Goal: Task Accomplishment & Management: Use online tool/utility

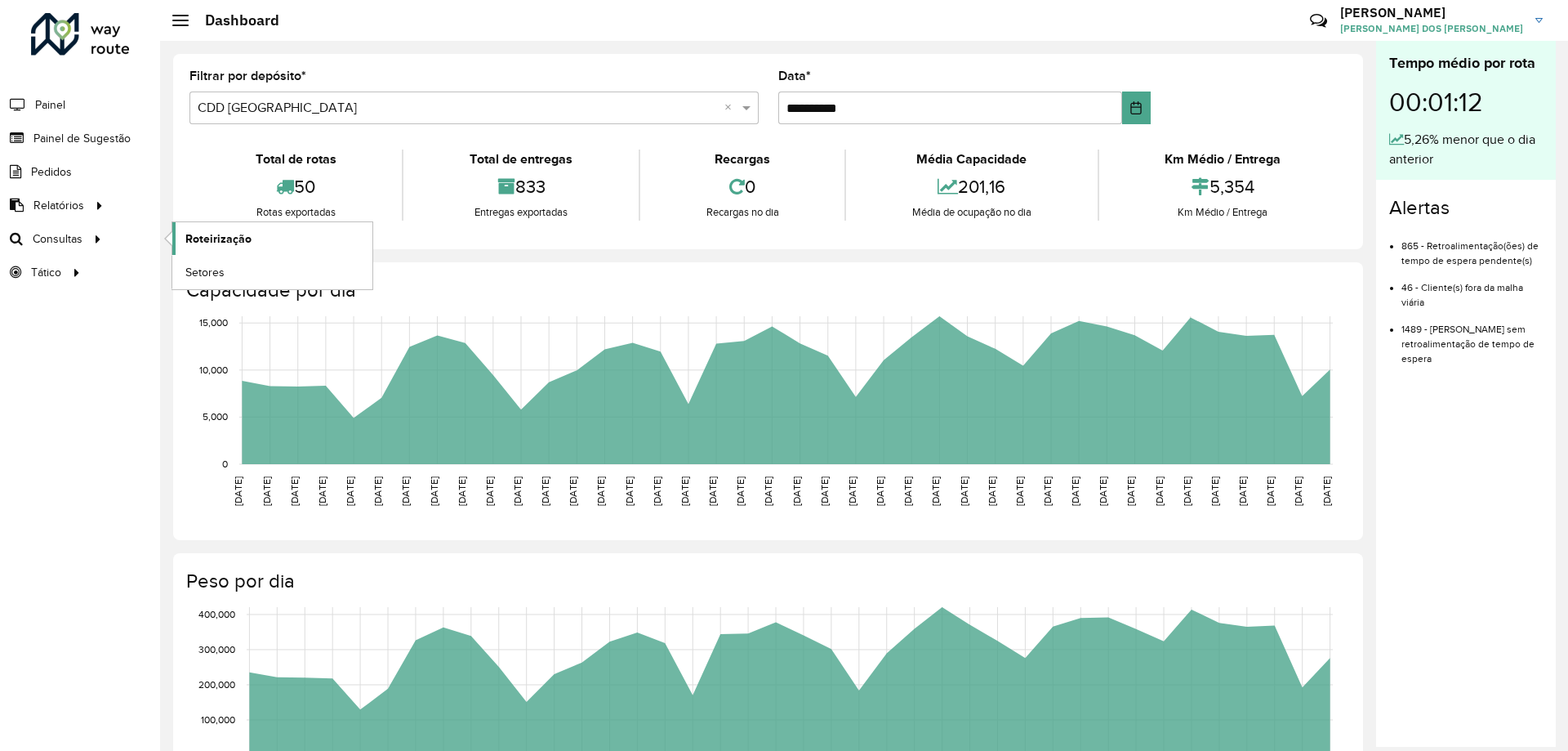
click at [204, 236] on span "Roteirização" at bounding box center [218, 239] width 66 height 17
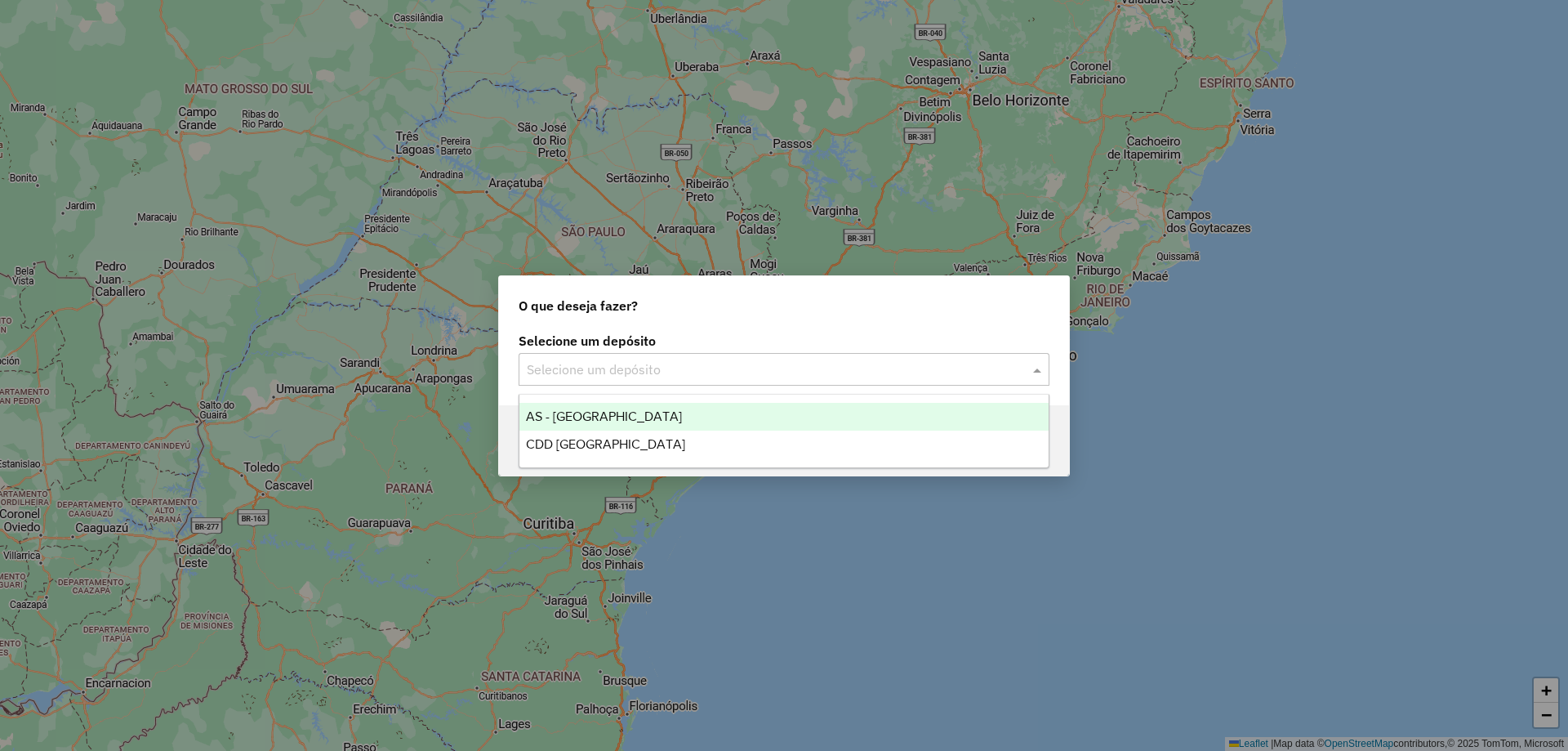
click at [895, 354] on div "Selecione um depósito" at bounding box center [784, 369] width 531 height 33
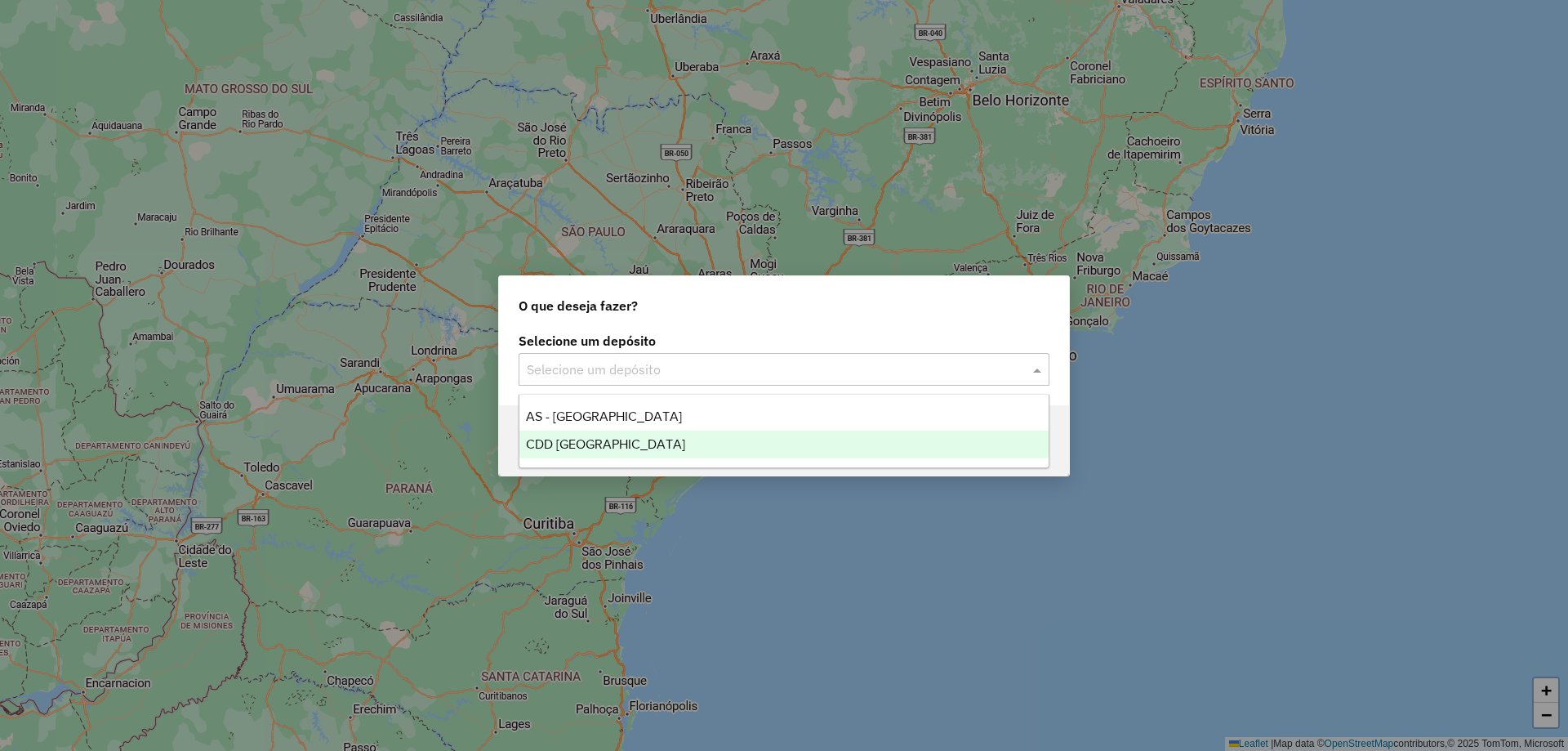
click at [581, 438] on span "CDD [GEOGRAPHIC_DATA]" at bounding box center [605, 444] width 159 height 14
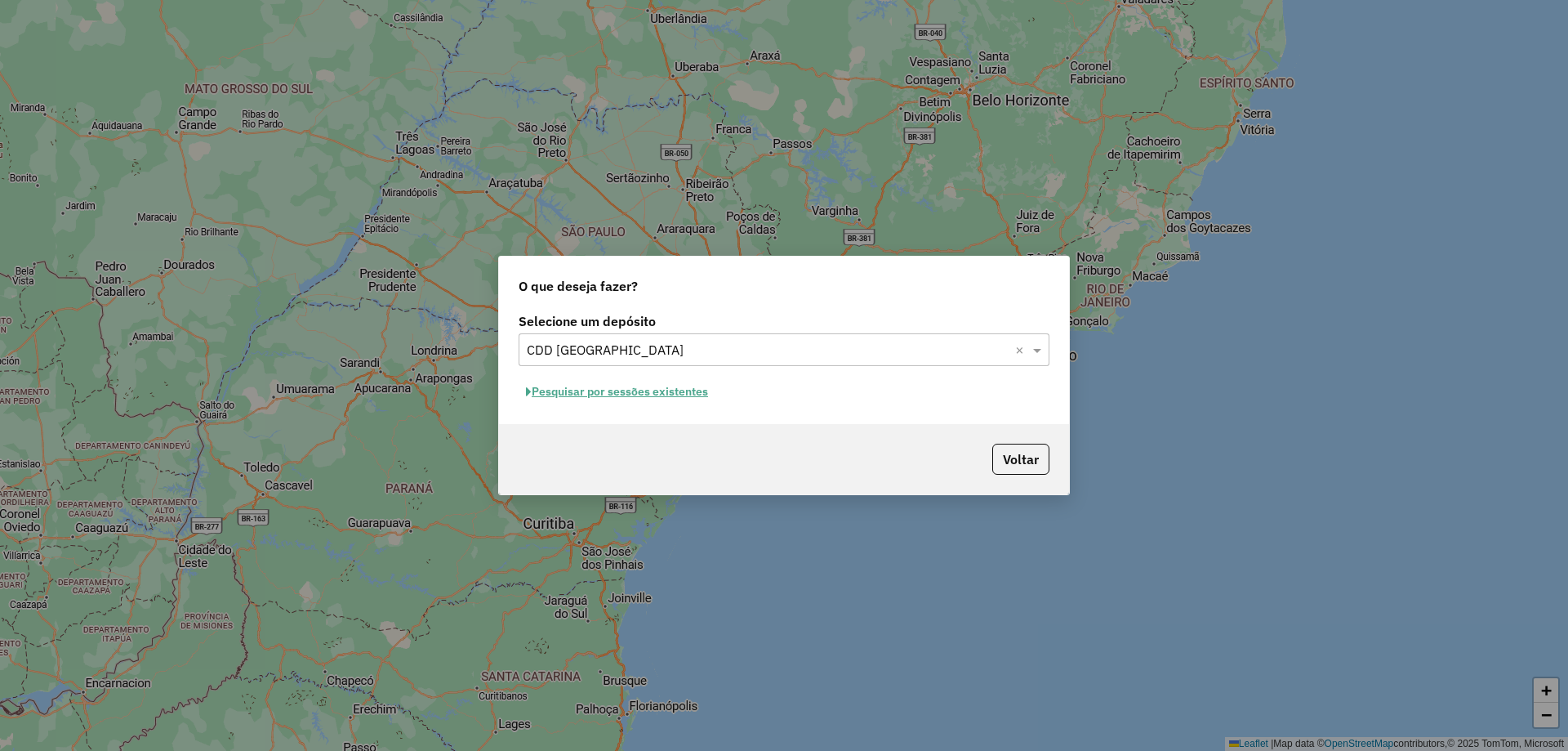
click at [575, 381] on button "Pesquisar por sessões existentes" at bounding box center [617, 392] width 197 height 25
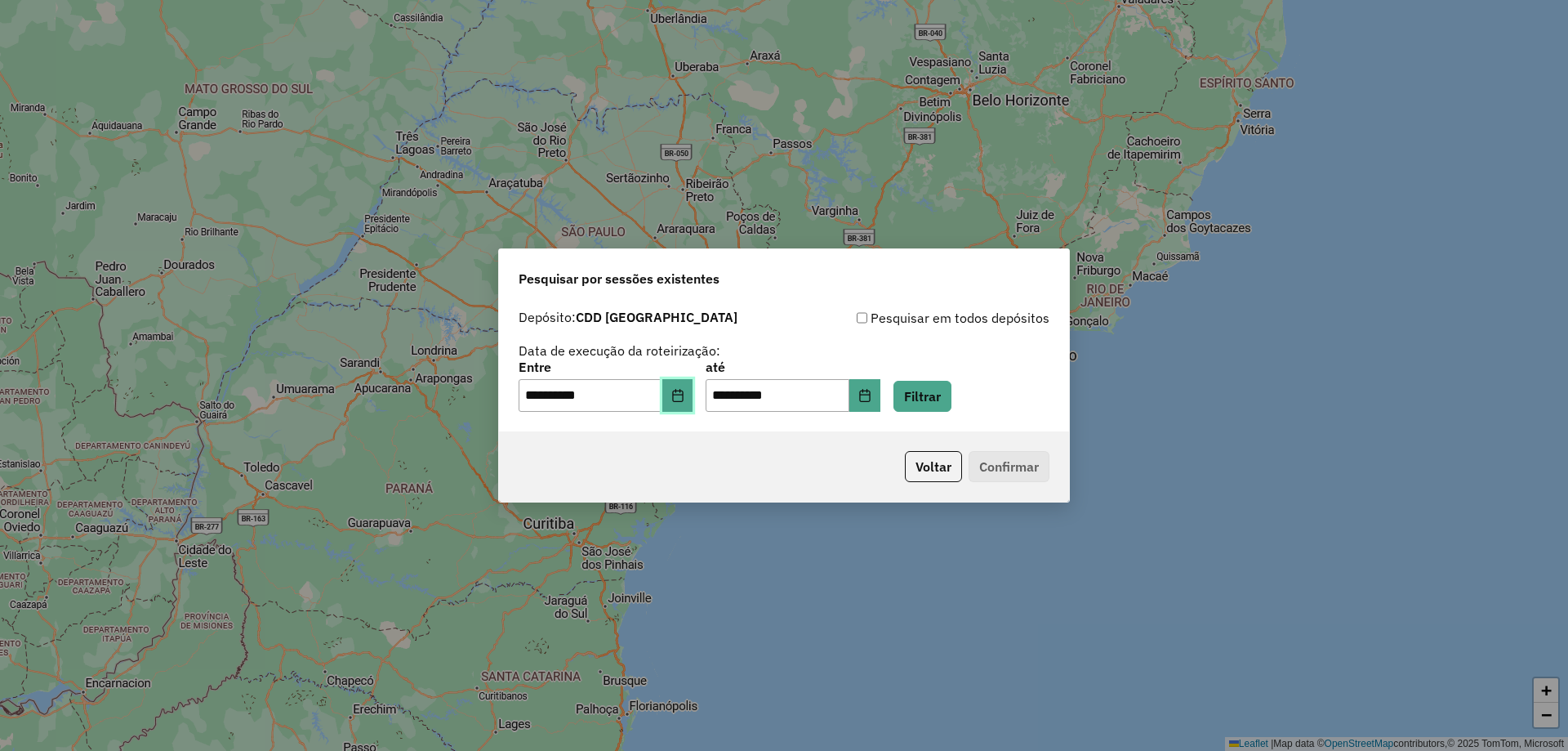
click at [684, 395] on icon "Choose Date" at bounding box center [678, 395] width 13 height 13
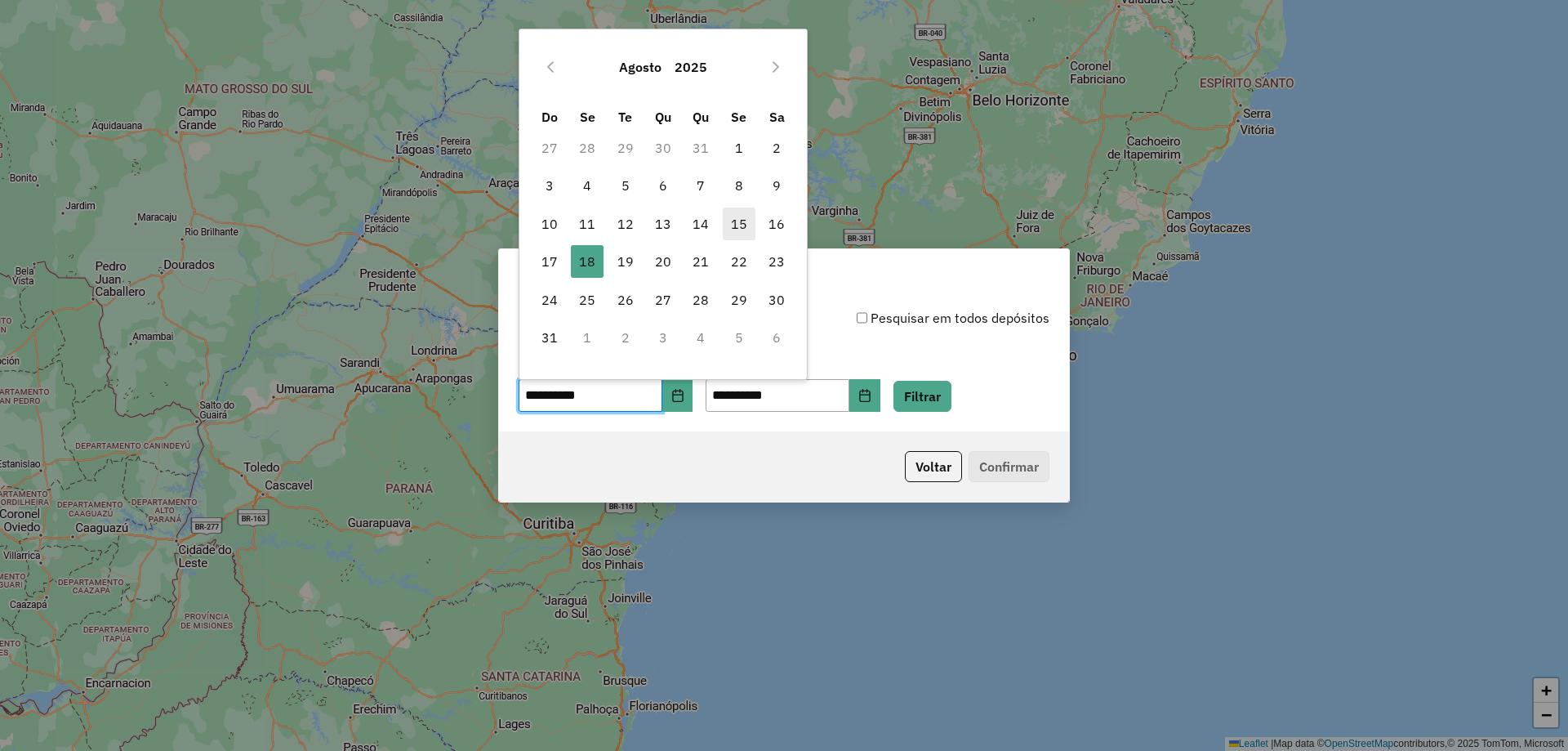
click at [731, 231] on span "15" at bounding box center [739, 224] width 33 height 33
type input "**********"
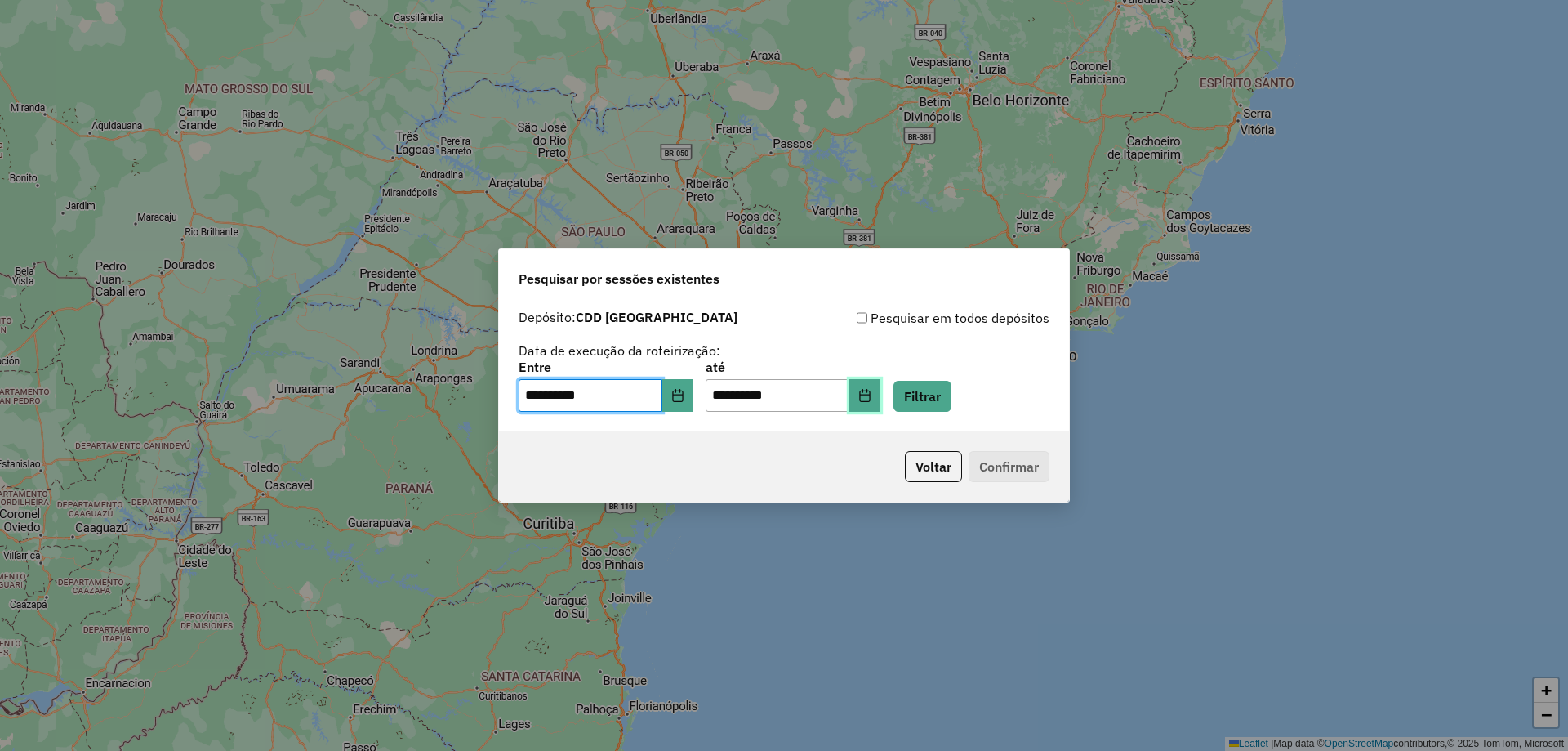
click at [869, 390] on icon "Choose Date" at bounding box center [864, 395] width 11 height 13
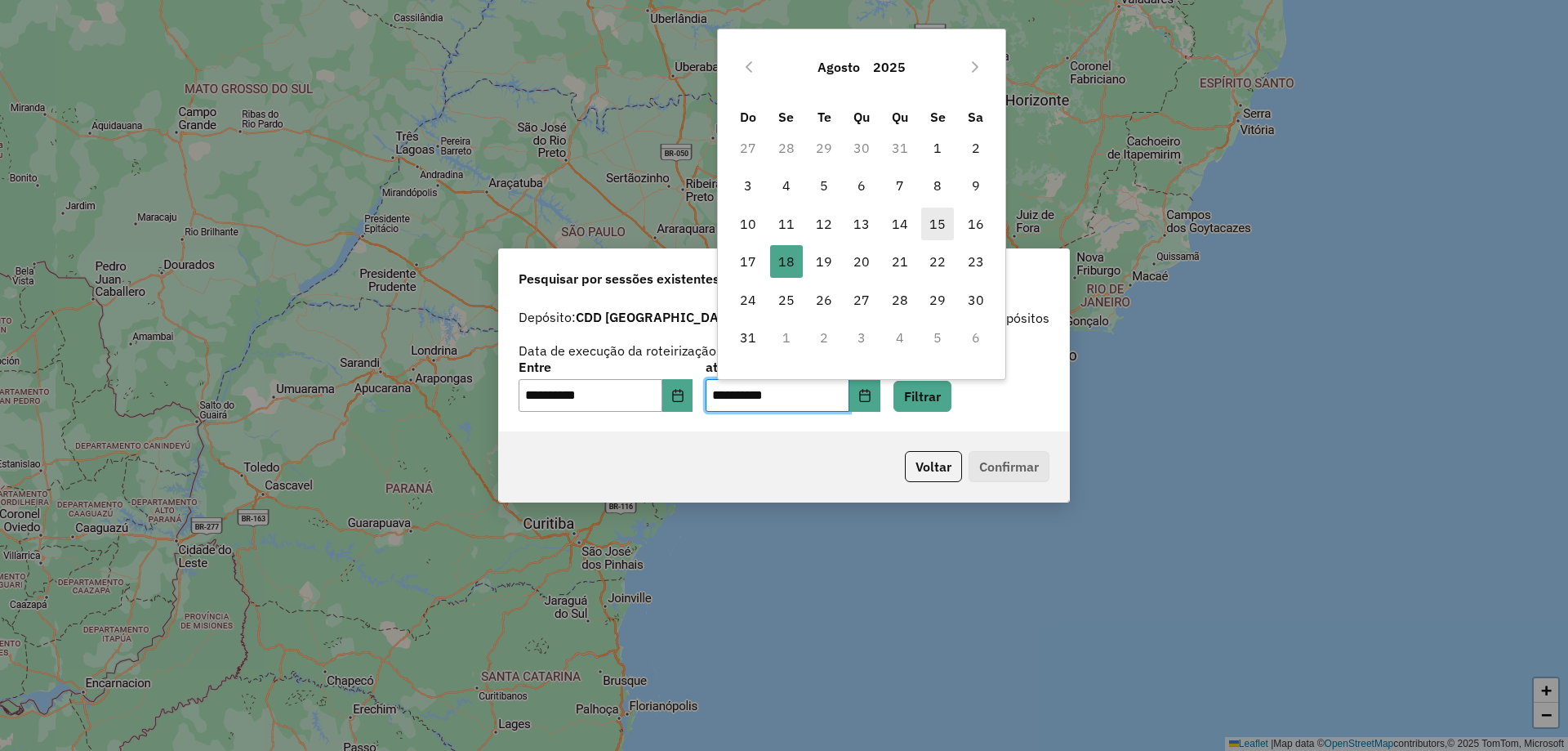
click at [926, 223] on span "15" at bounding box center [937, 224] width 33 height 33
type input "**********"
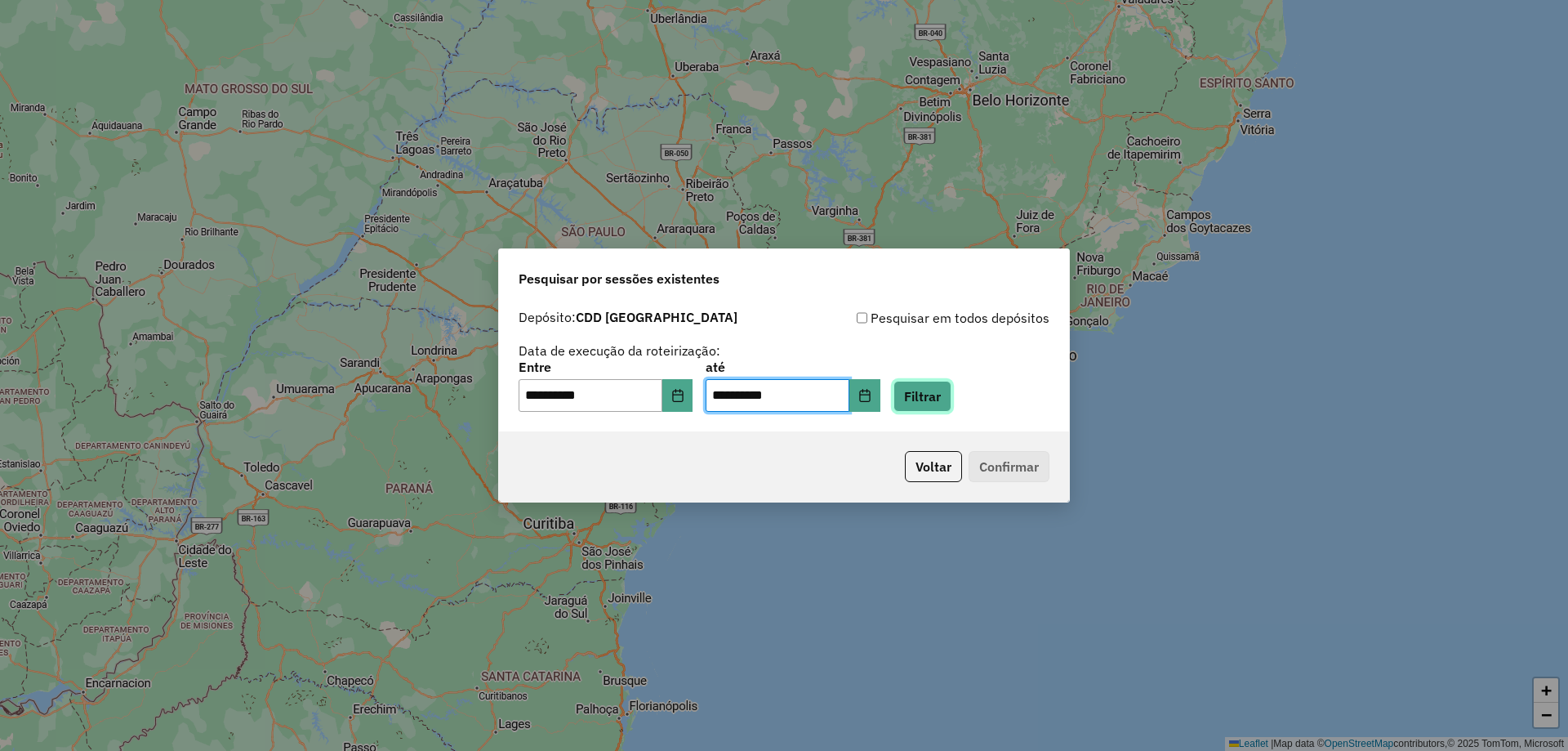
click at [949, 398] on button "Filtrar" at bounding box center [922, 396] width 58 height 31
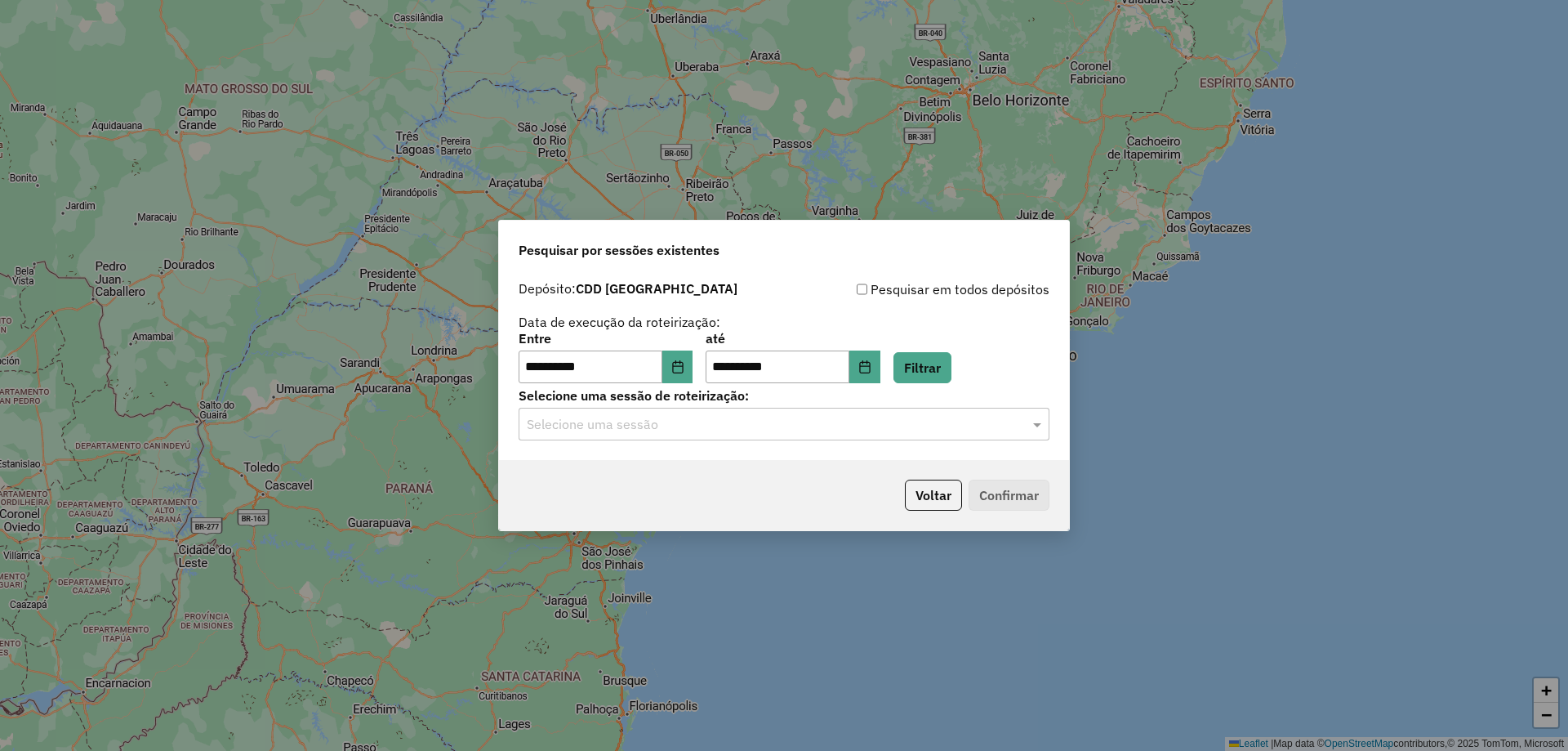
click at [977, 431] on input "text" at bounding box center [768, 424] width 482 height 19
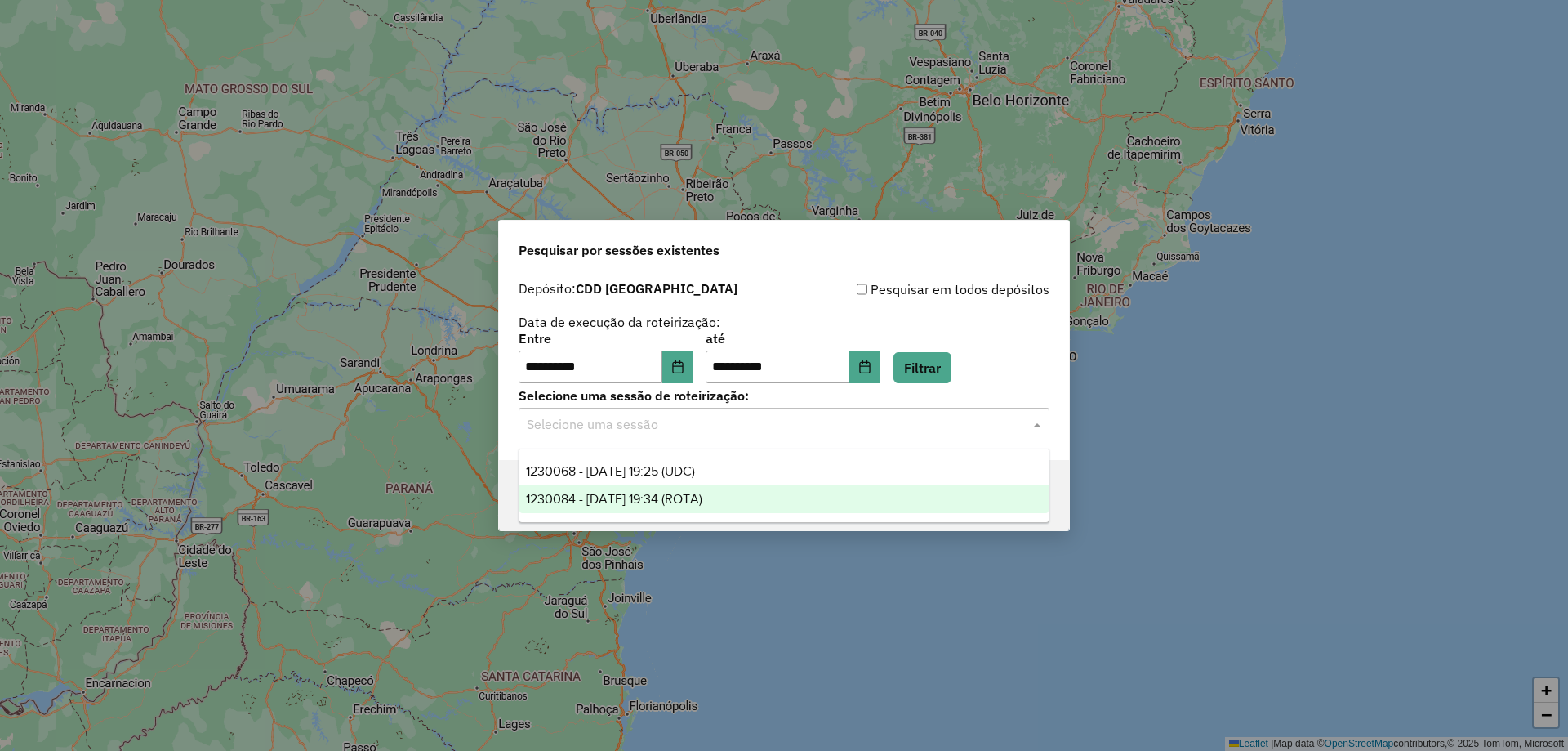
drag, startPoint x: 663, startPoint y: 493, endPoint x: 712, endPoint y: 498, distance: 49.3
click at [665, 493] on span "1230084 - 15/08/2025 19:34 (ROTA)" at bounding box center [615, 499] width 177 height 14
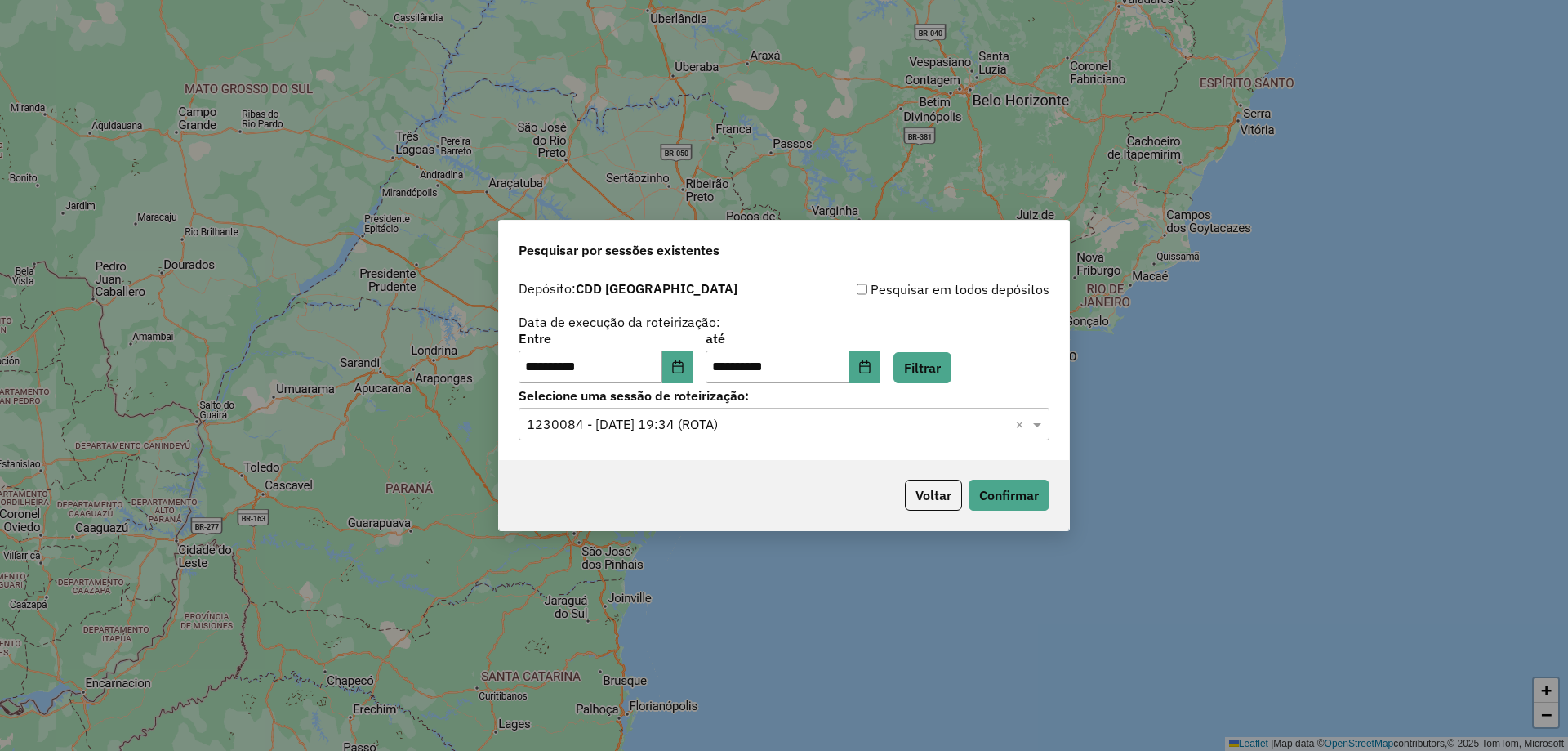
click at [1014, 476] on div "Voltar Confirmar" at bounding box center [784, 495] width 570 height 71
click at [1014, 484] on button "Confirmar" at bounding box center [1009, 494] width 81 height 31
click at [1145, 168] on div "**********" at bounding box center [784, 375] width 1568 height 751
click at [914, 260] on div "Pesquisar por sessões existentes" at bounding box center [784, 246] width 570 height 52
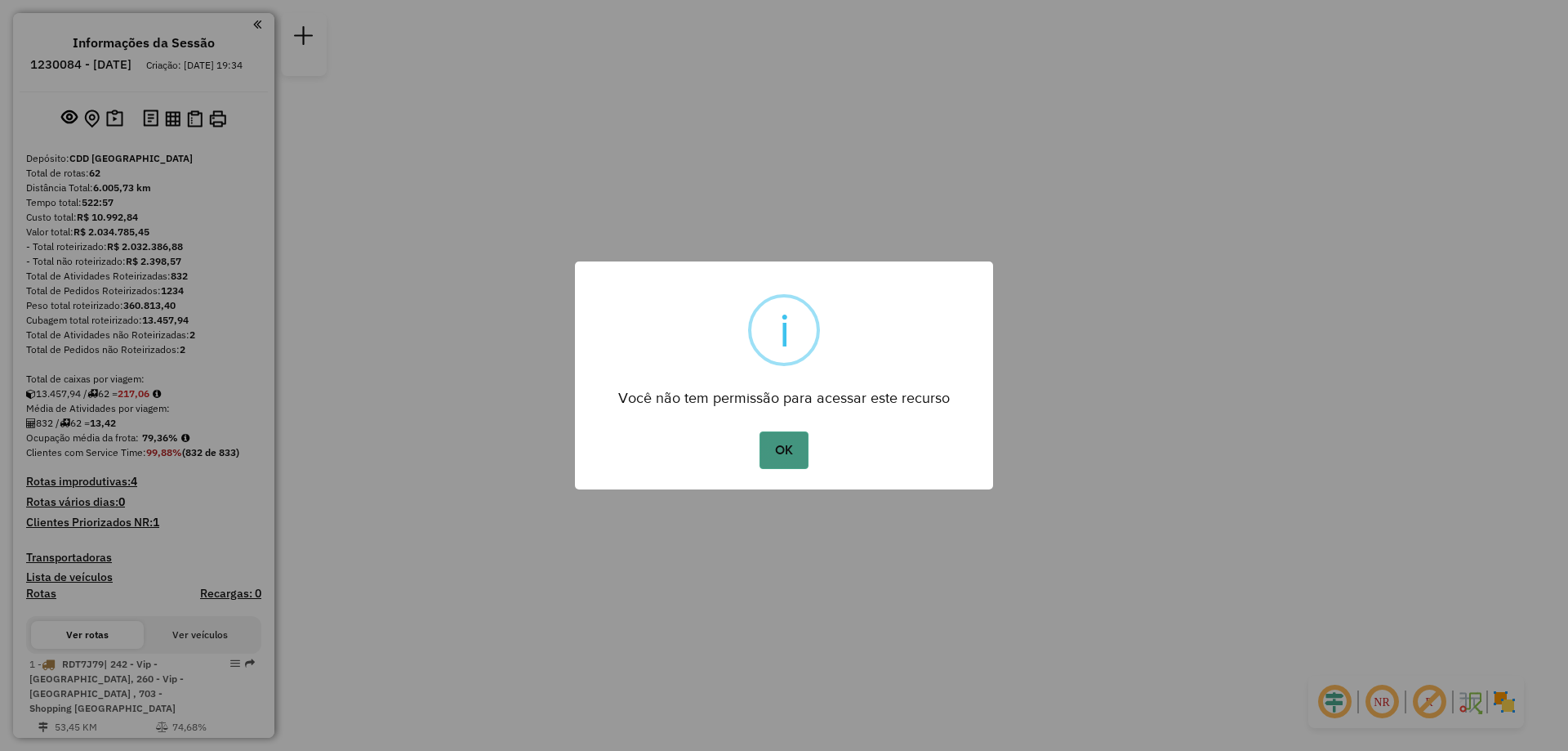
click at [788, 444] on button "OK" at bounding box center [783, 450] width 48 height 38
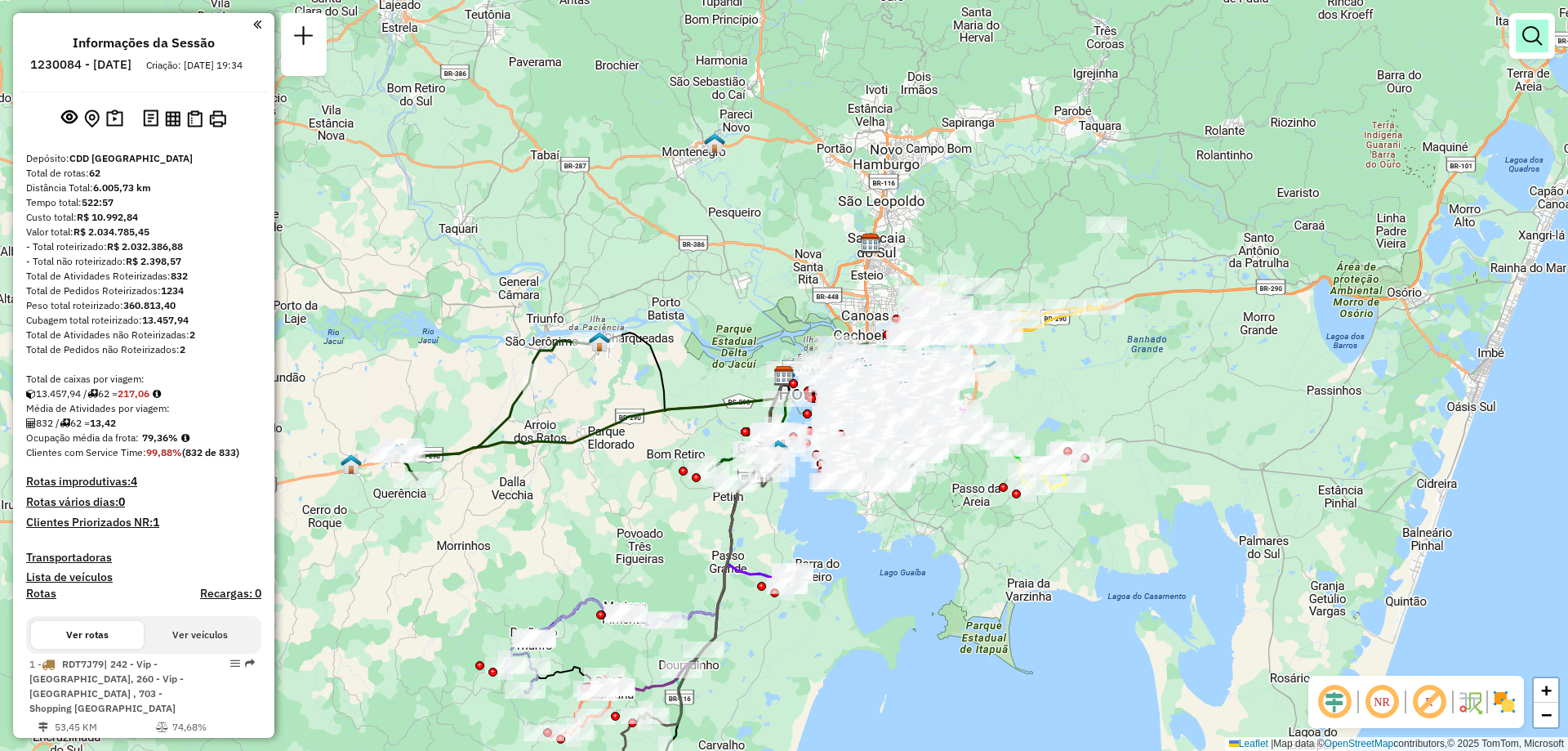
click at [1524, 34] on em at bounding box center [1532, 35] width 19 height 19
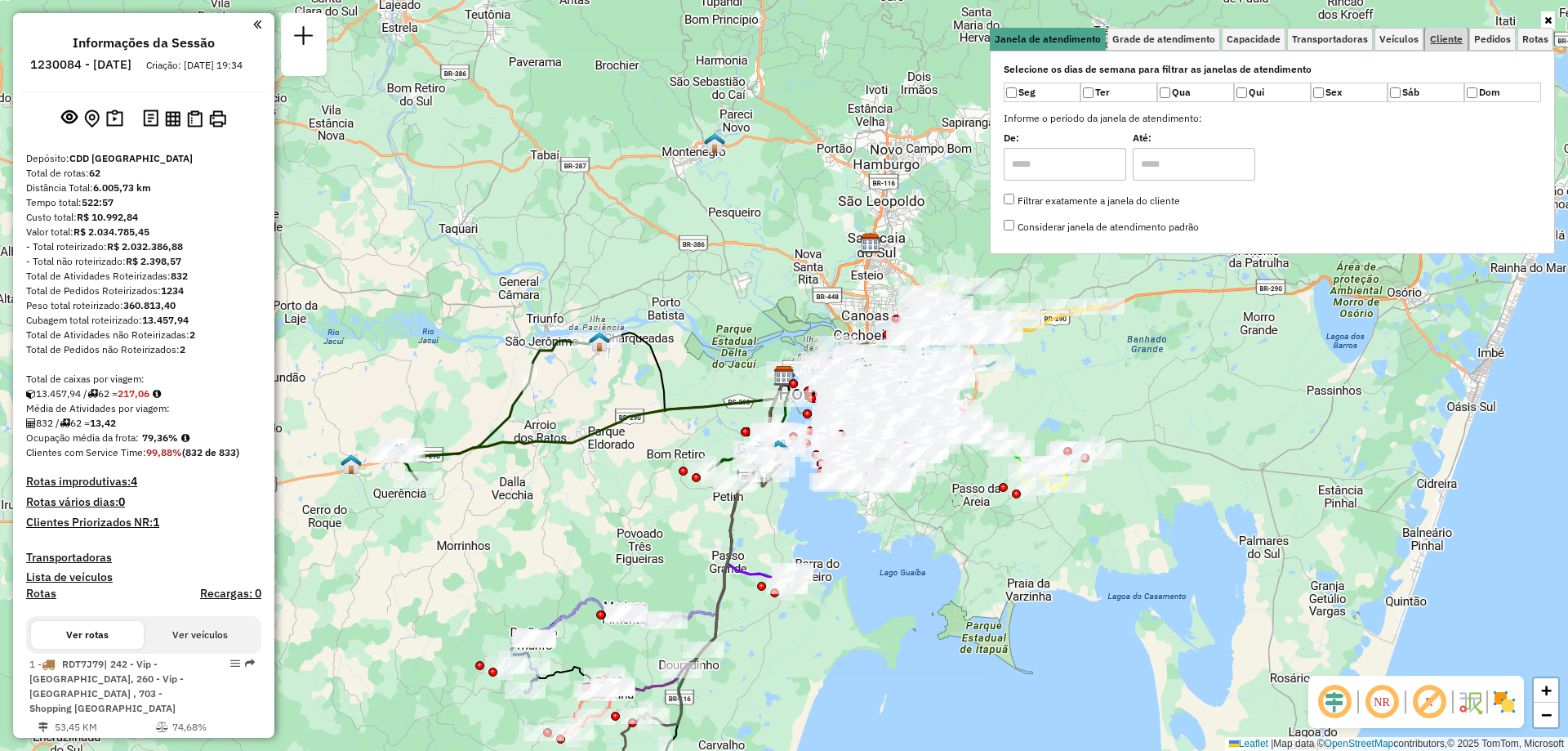
click at [1449, 32] on link "Cliente" at bounding box center [1446, 39] width 43 height 23
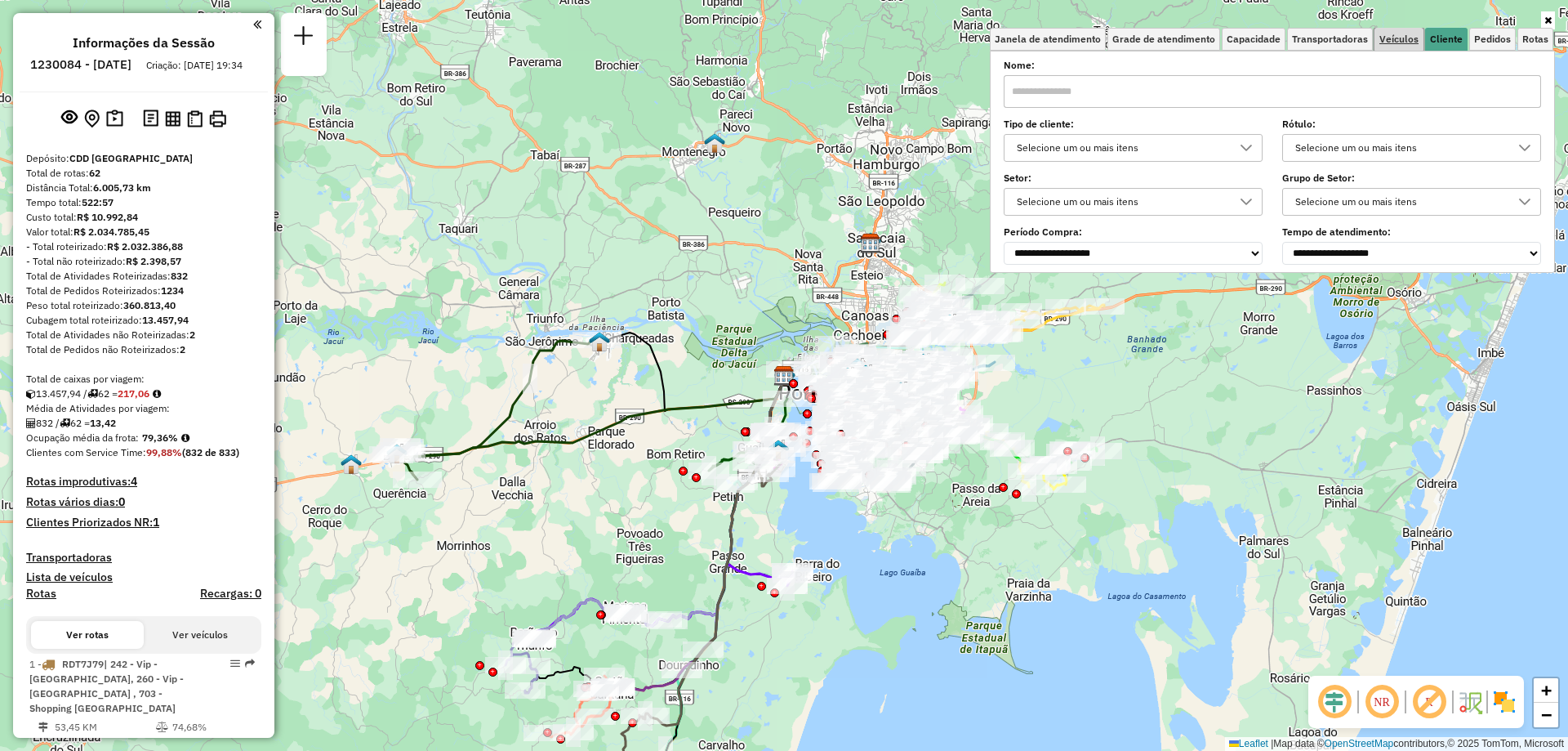
drag, startPoint x: 1394, startPoint y: 32, endPoint x: 1409, endPoint y: 38, distance: 16.2
click at [1396, 34] on link "Veículos" at bounding box center [1399, 39] width 49 height 23
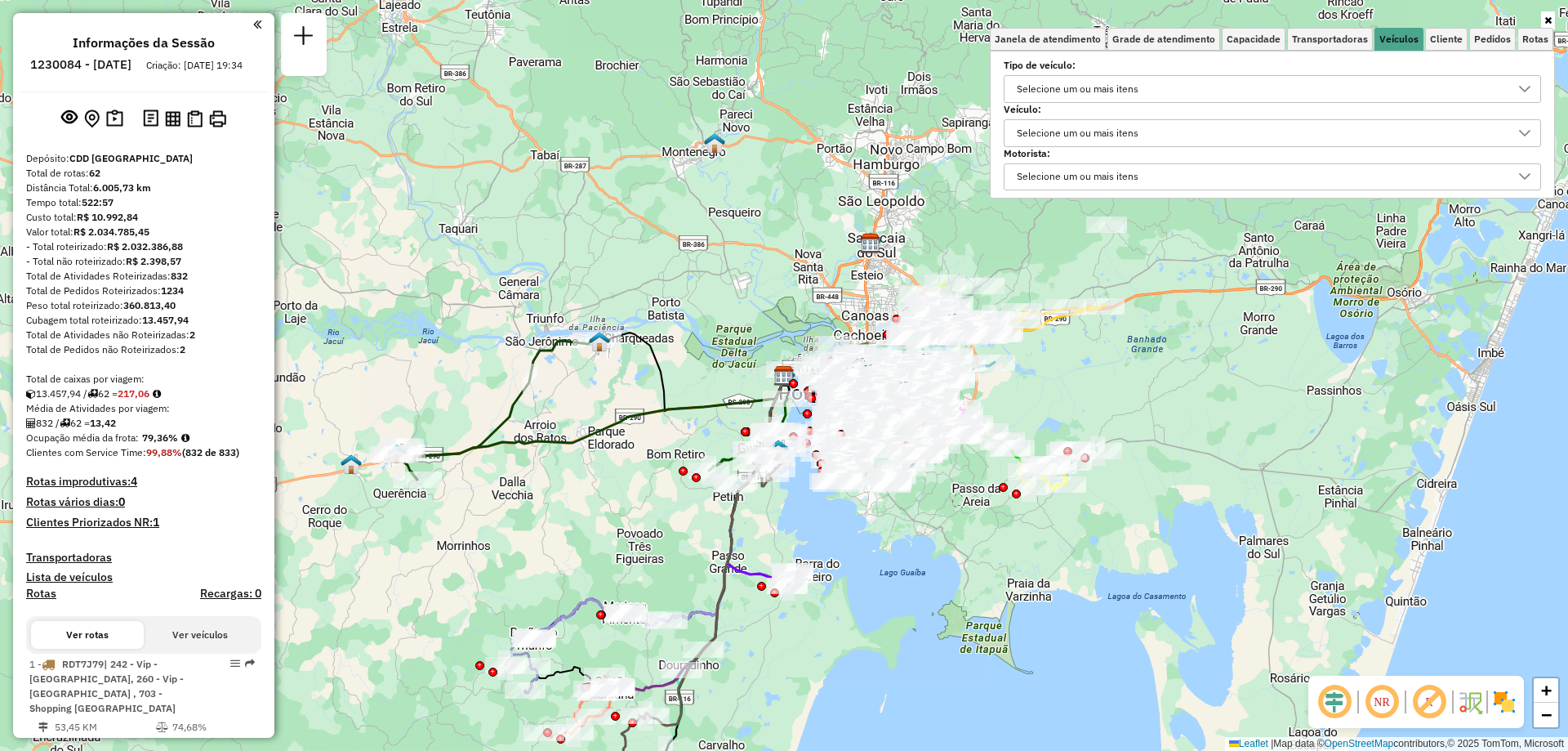
click at [1063, 132] on div "Selecione um ou mais itens" at bounding box center [1078, 133] width 133 height 26
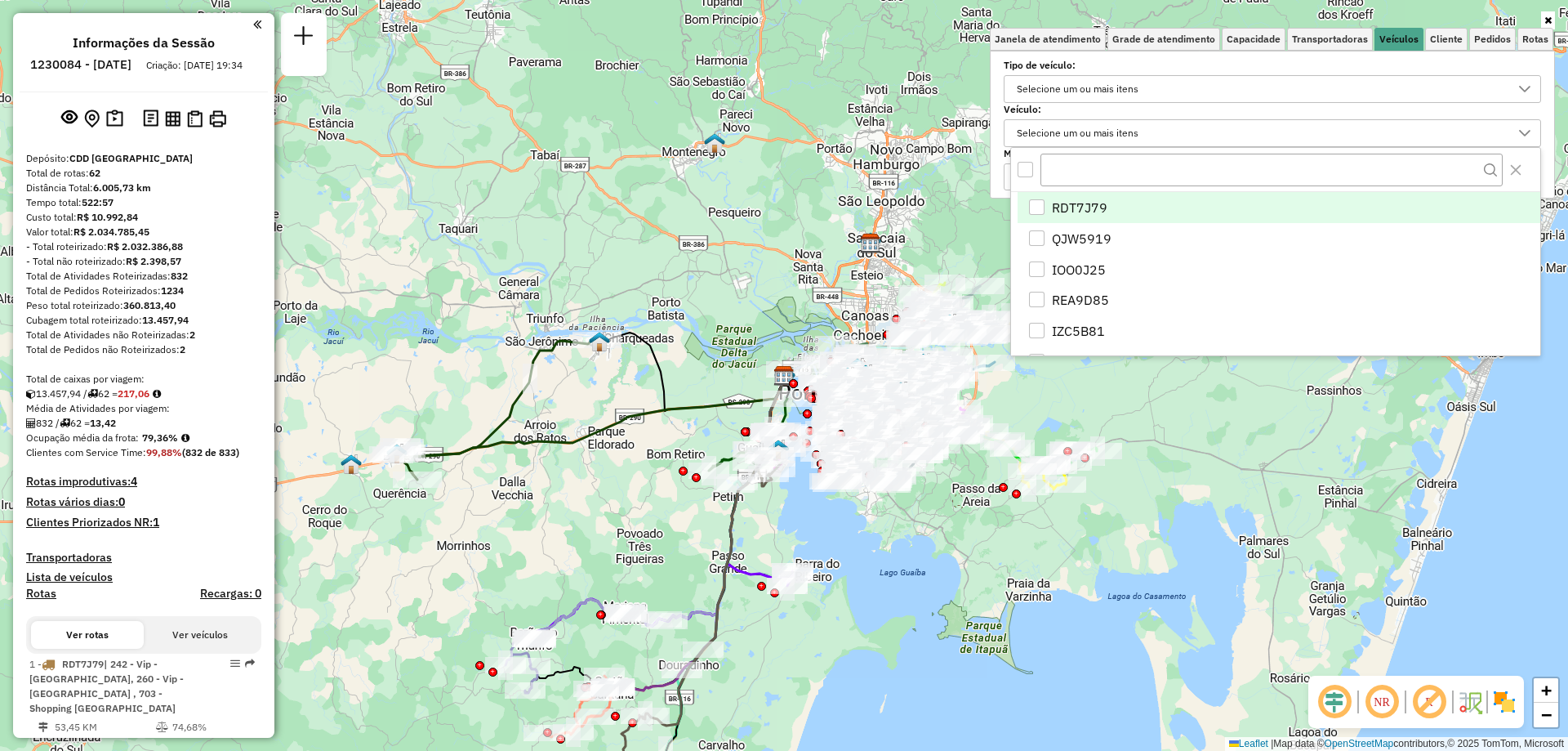
scroll to position [10, 56]
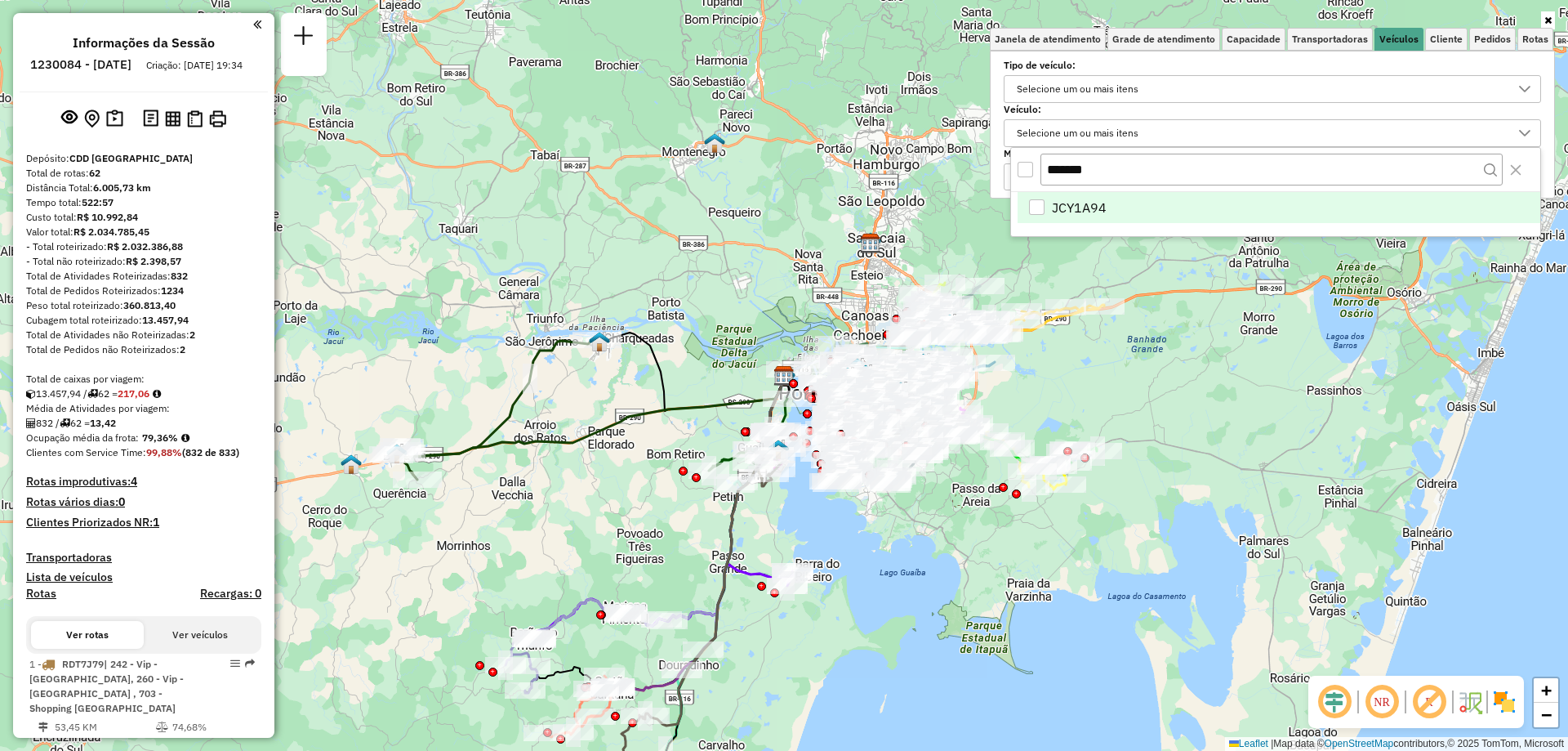
type input "*******"
click at [1040, 199] on div "JCY1A94" at bounding box center [1037, 207] width 15 height 15
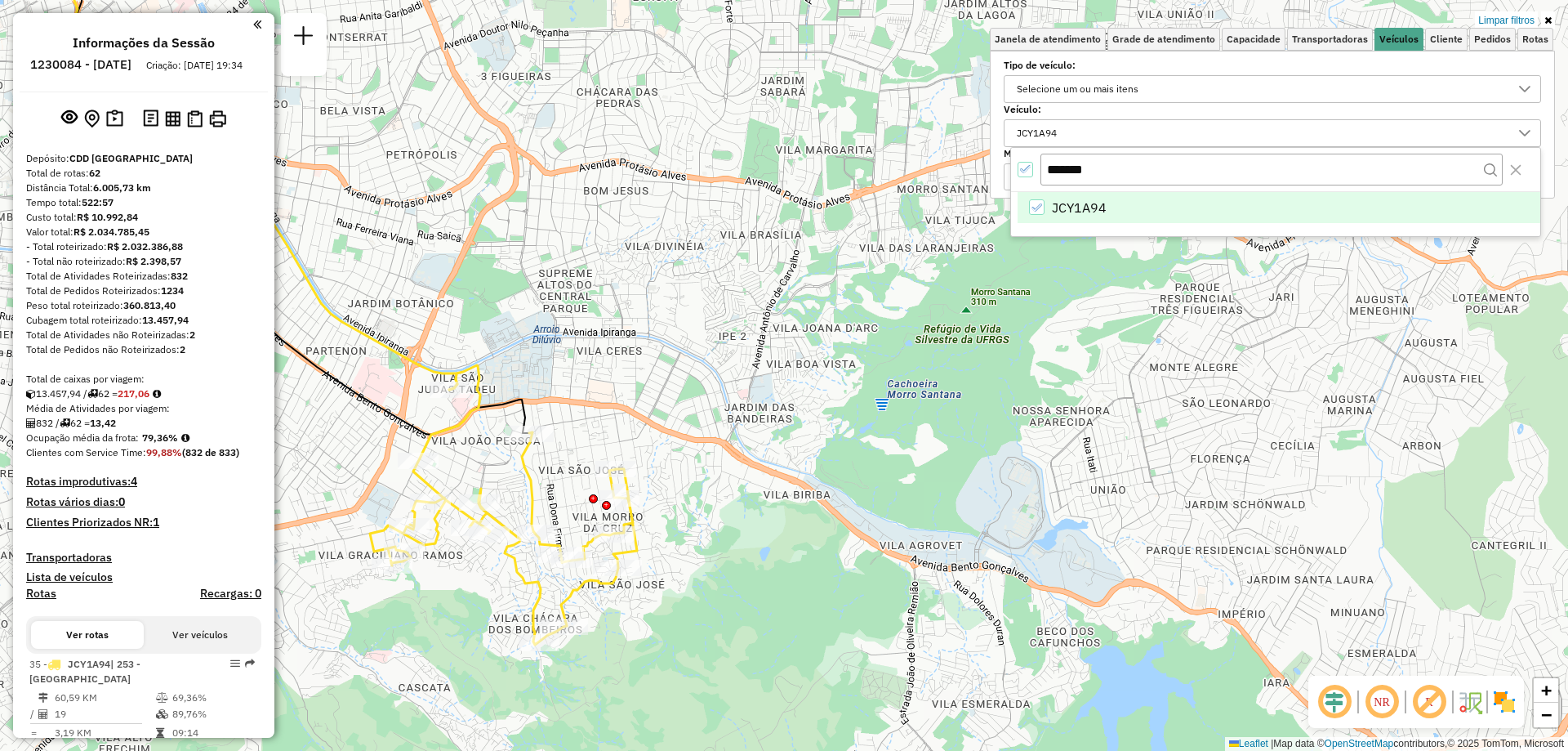
drag, startPoint x: 721, startPoint y: 365, endPoint x: 1086, endPoint y: 285, distance: 373.7
click at [1091, 290] on div "Limpar filtros Janela de atendimento Grade de atendimento Capacidade Transporta…" at bounding box center [784, 375] width 1568 height 751
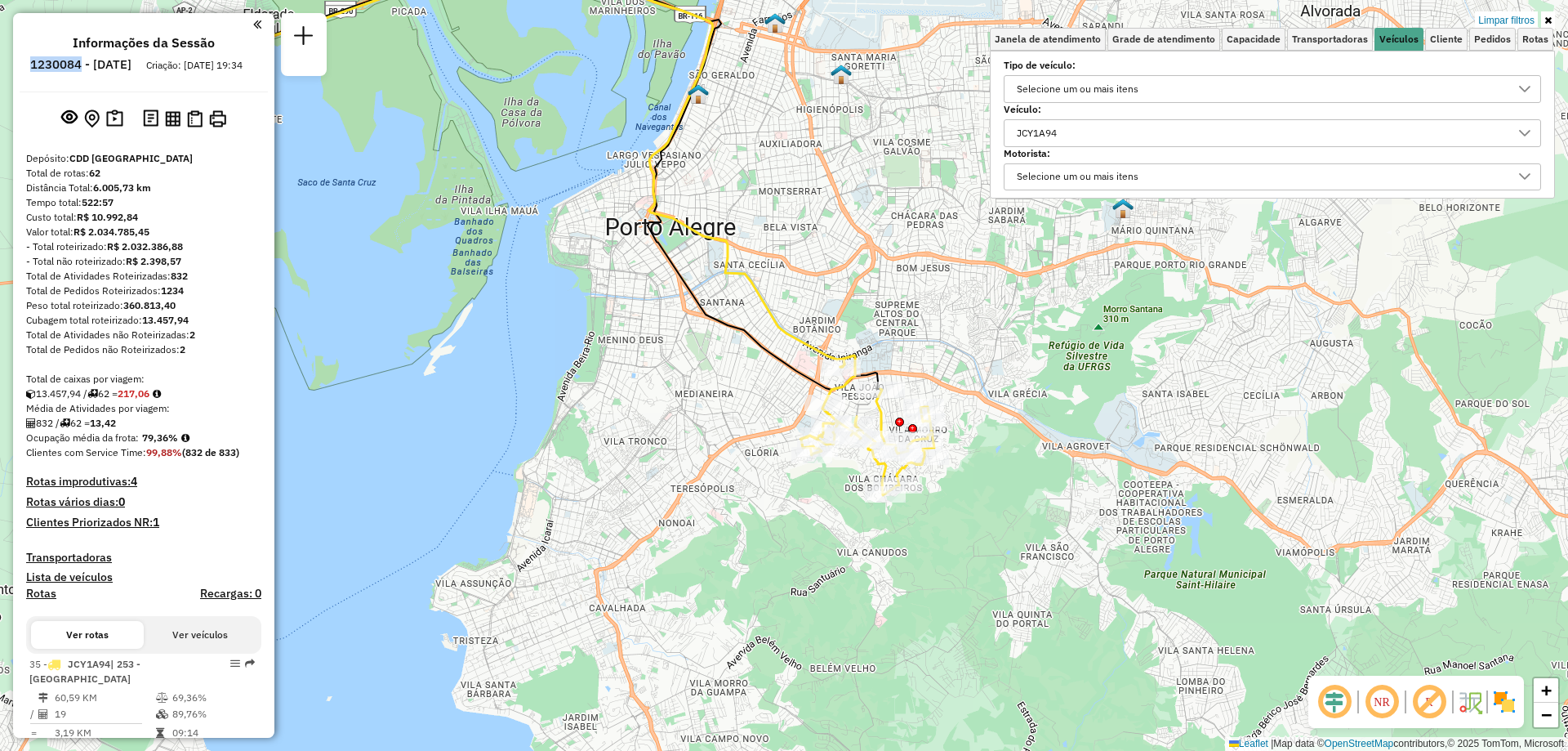
drag, startPoint x: 128, startPoint y: 61, endPoint x: 66, endPoint y: 71, distance: 62.8
click at [66, 71] on ul "Informações da Sessão 1230084 - [DATE] Criação: [DATE] 19:34" at bounding box center [143, 56] width 248 height 43
copy h6 "1230084"
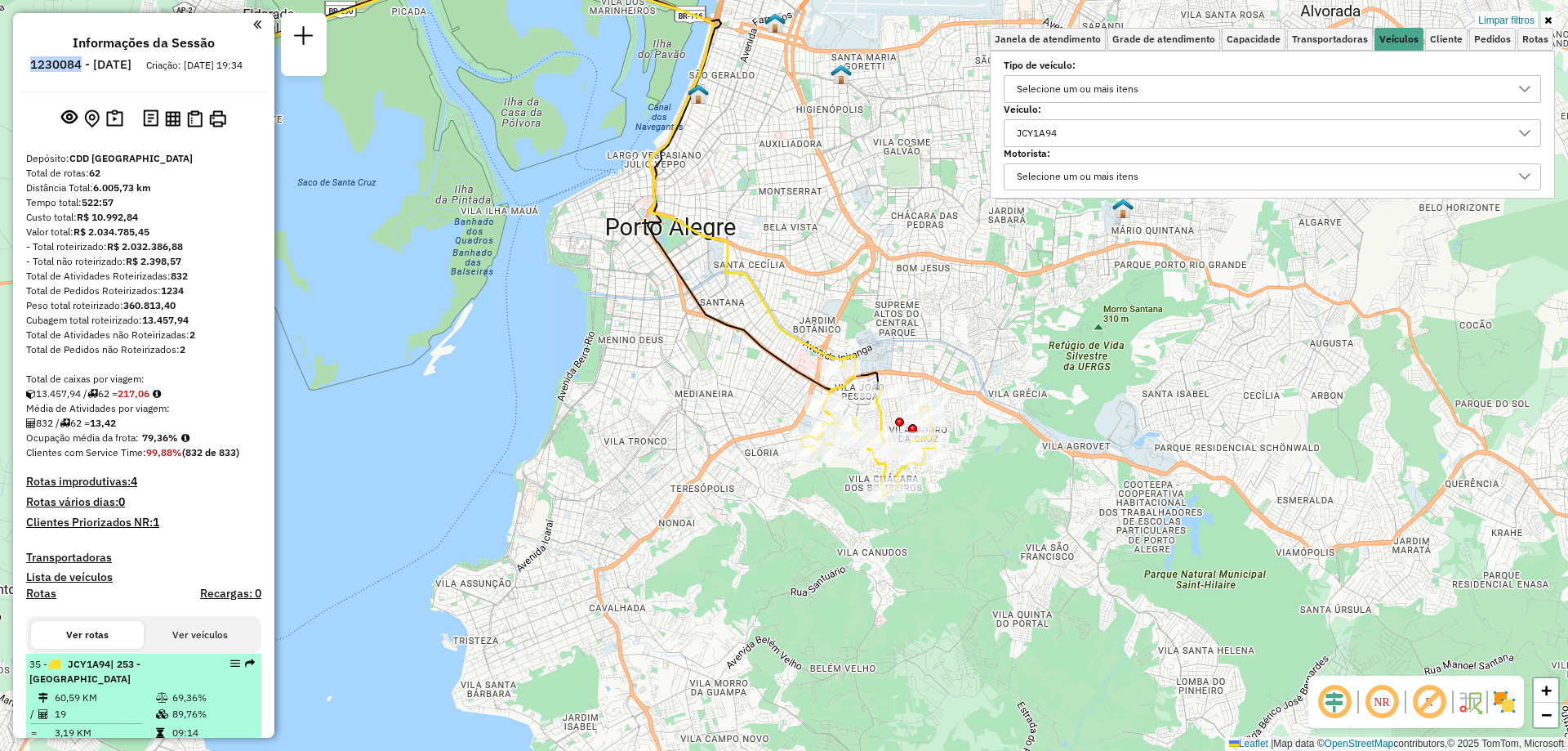
scroll to position [245, 0]
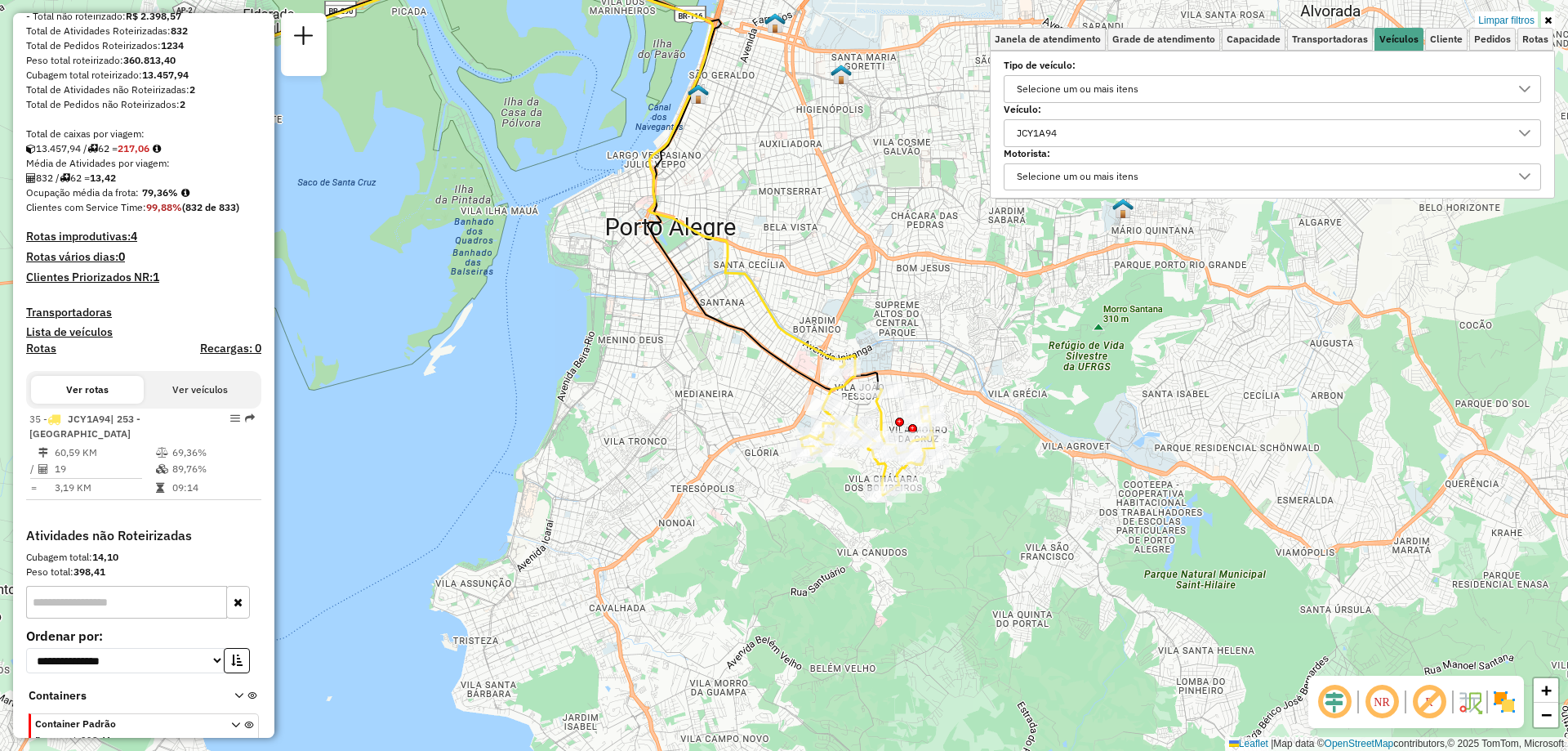
click at [1433, 134] on div "JCY1A94" at bounding box center [1260, 133] width 499 height 26
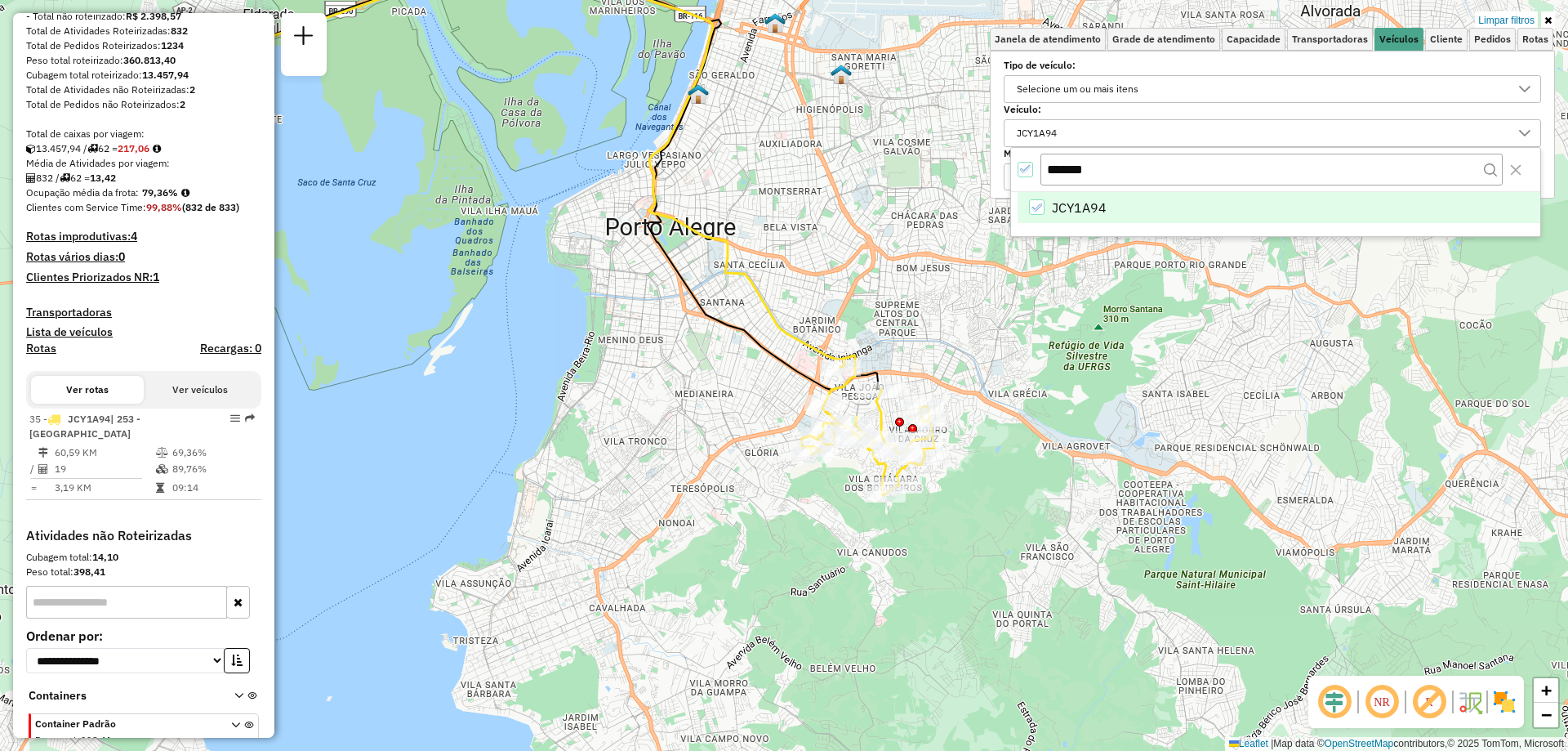
click at [1021, 174] on icon "All items selected" at bounding box center [1026, 169] width 12 height 12
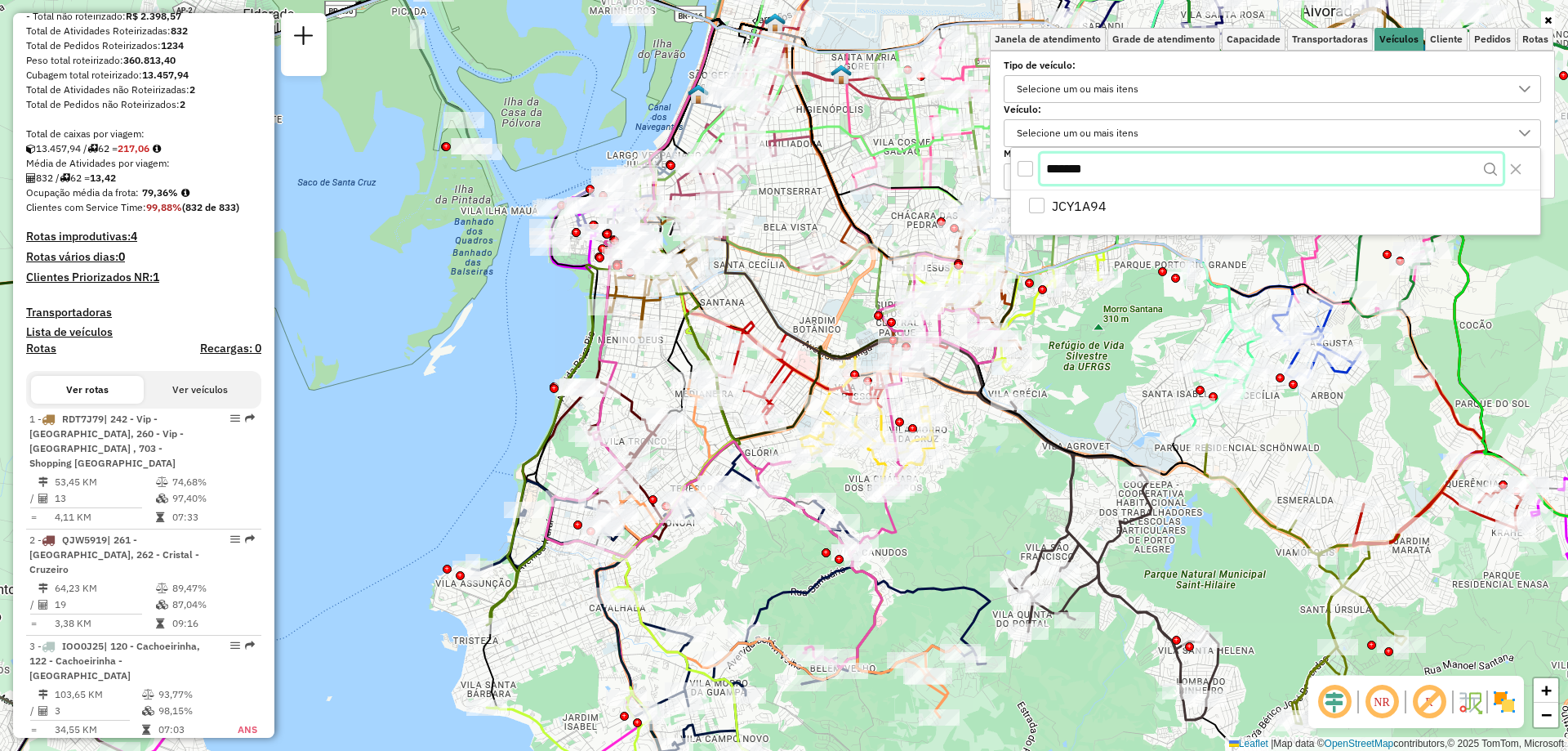
click at [1117, 159] on input "*******" at bounding box center [1271, 169] width 462 height 31
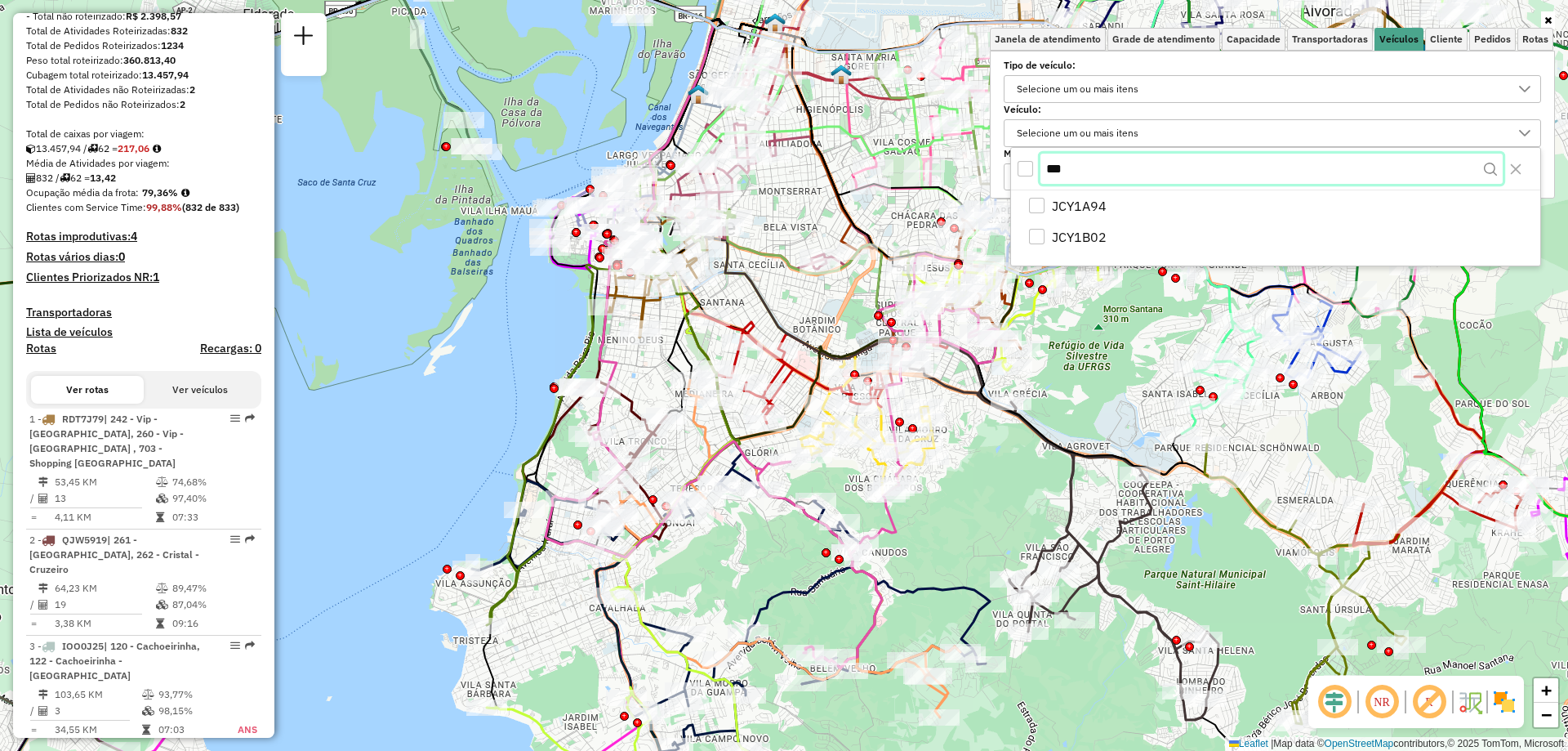
type input "**"
click at [1343, 169] on input "**" at bounding box center [1271, 169] width 462 height 31
